Goal: Transaction & Acquisition: Purchase product/service

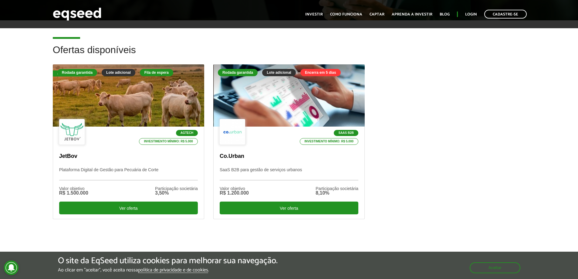
scroll to position [152, 0]
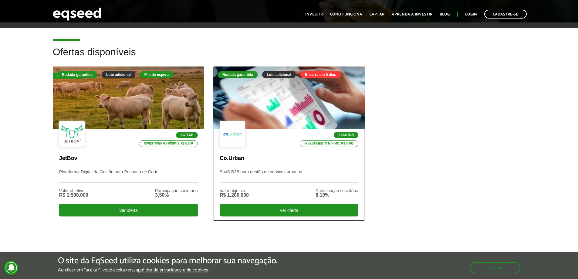
click at [252, 117] on div at bounding box center [289, 97] width 182 height 75
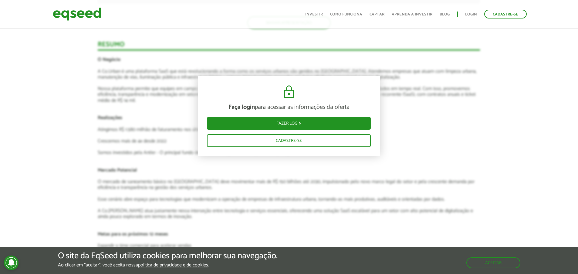
scroll to position [941, 0]
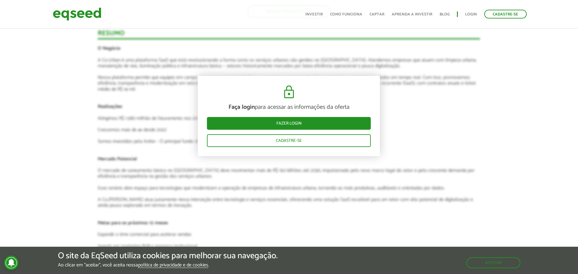
click at [114, 103] on article "Novidades Análise da oferta Bate-papo sobre a oferta Depoimento Antler | Invest…" at bounding box center [289, 117] width 382 height 1150
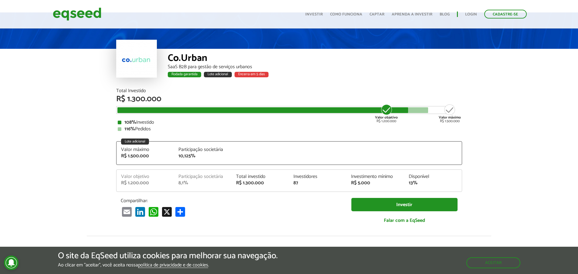
scroll to position [0, 0]
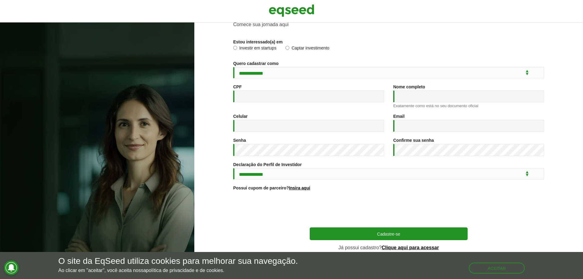
scroll to position [30, 0]
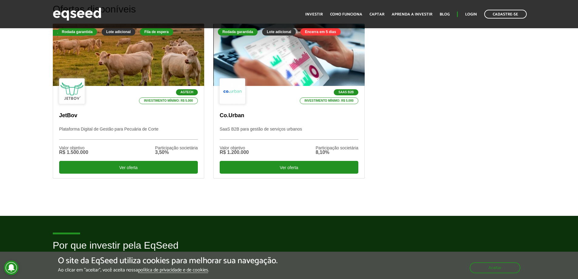
scroll to position [182, 0]
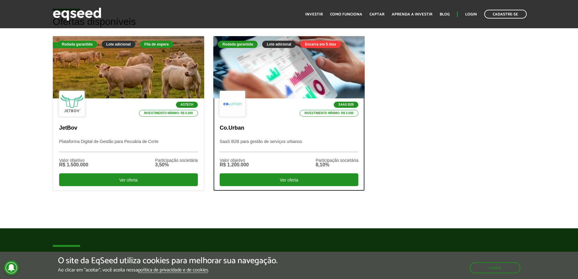
click at [268, 144] on p "SaaS B2B para gestão de serviços urbanos" at bounding box center [289, 145] width 139 height 13
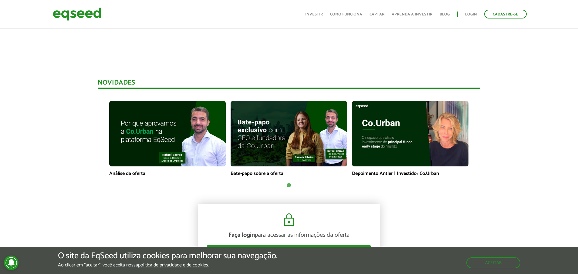
scroll to position [243, 0]
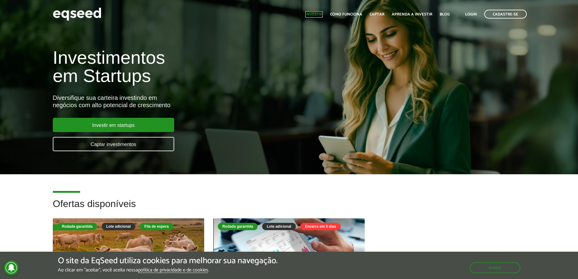
click at [323, 14] on link "Investir" at bounding box center [314, 14] width 18 height 4
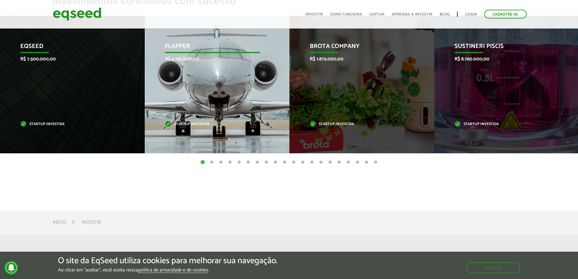
scroll to position [273, 0]
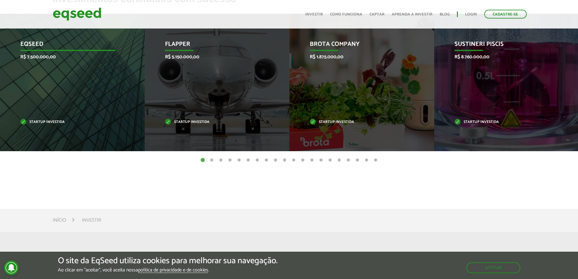
click at [81, 106] on div "EqSeed R$ 7.500.000,00 Startup investida" at bounding box center [68, 82] width 136 height 137
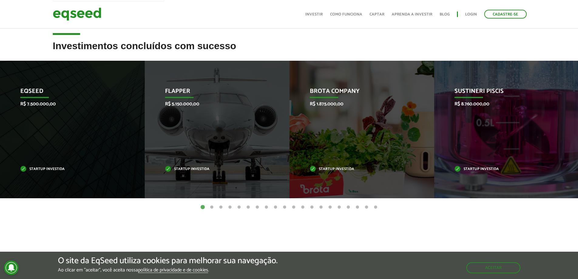
scroll to position [44, 0]
